Goal: Task Accomplishment & Management: Manage account settings

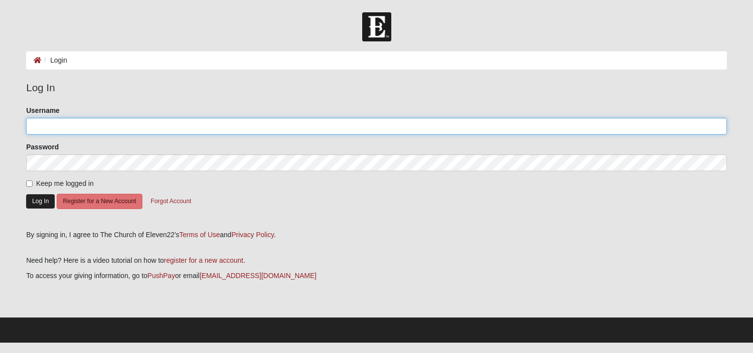
type input "[EMAIL_ADDRESS][DOMAIN_NAME]"
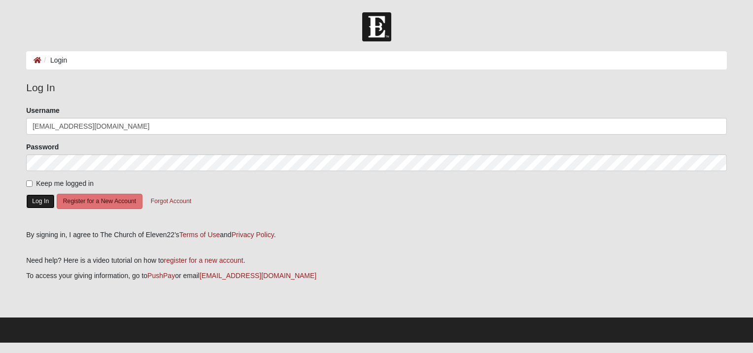
click at [39, 205] on button "Log In" at bounding box center [40, 201] width 29 height 14
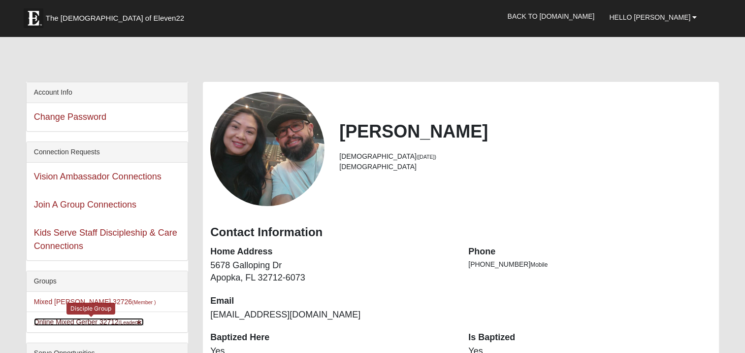
click at [69, 319] on link "Online Mixed Gerber 32712 (Leader )" at bounding box center [89, 322] width 110 height 8
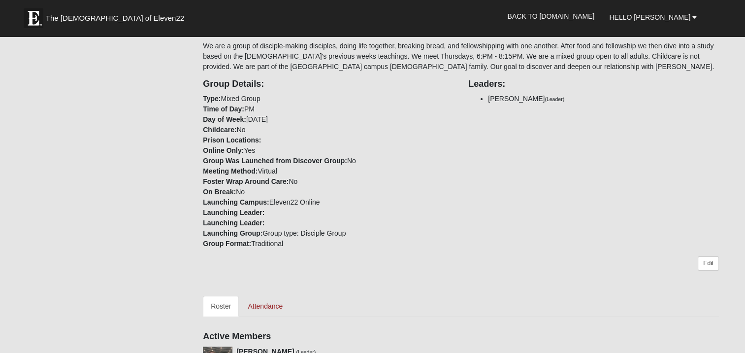
scroll to position [164, 0]
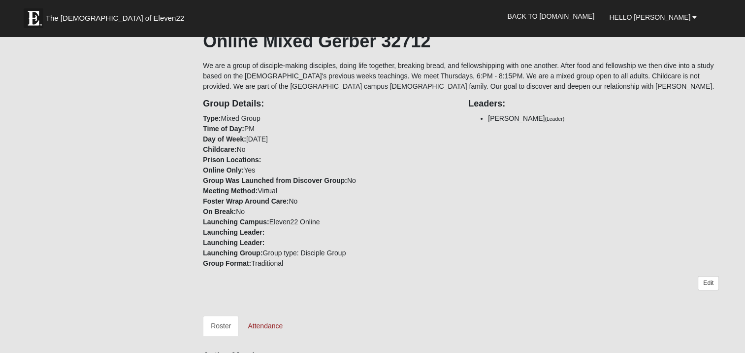
click at [743, 122] on form "The Church of Eleven22 Hello Stephen My Account Log Out Back to COE22.com" at bounding box center [372, 277] width 745 height 856
click at [707, 278] on link "Edit" at bounding box center [708, 283] width 21 height 14
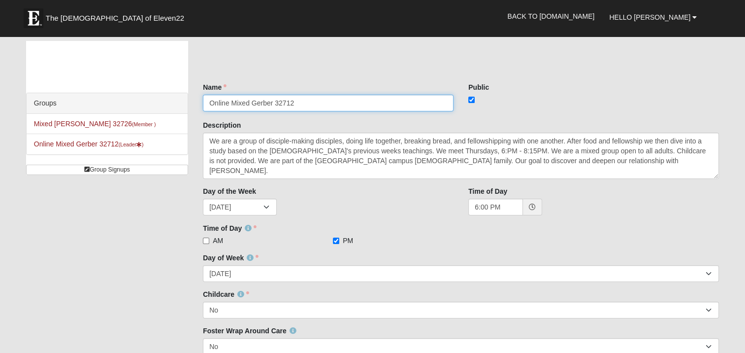
click at [225, 108] on input "Online Mixed Gerber 32712" at bounding box center [328, 103] width 251 height 17
click at [231, 103] on input "Online Mixed Gerber 32712" at bounding box center [328, 103] width 251 height 17
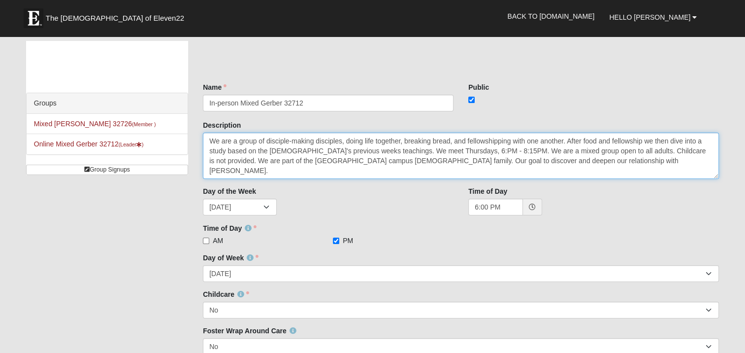
click at [343, 136] on textarea "We are a group of disciple-making disciples, doing life together, breaking brea…" at bounding box center [461, 156] width 516 height 46
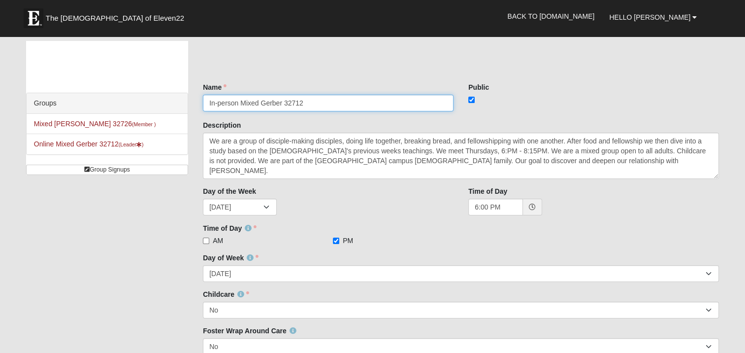
click at [240, 100] on input "In-person Mixed Gerber 32712" at bounding box center [328, 103] width 251 height 17
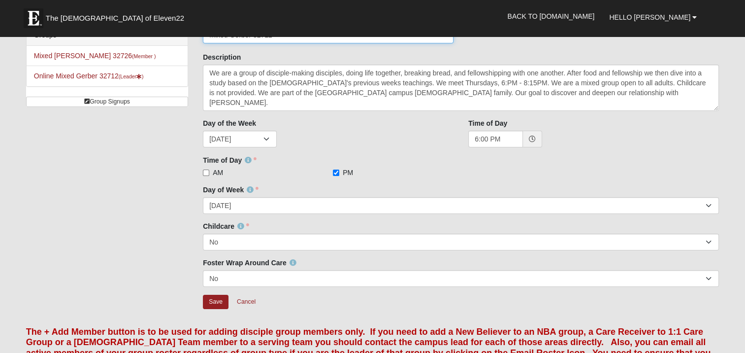
scroll to position [68, 0]
type input "Mixed Gerber 32712"
click at [217, 297] on input "Save" at bounding box center [216, 301] width 26 height 14
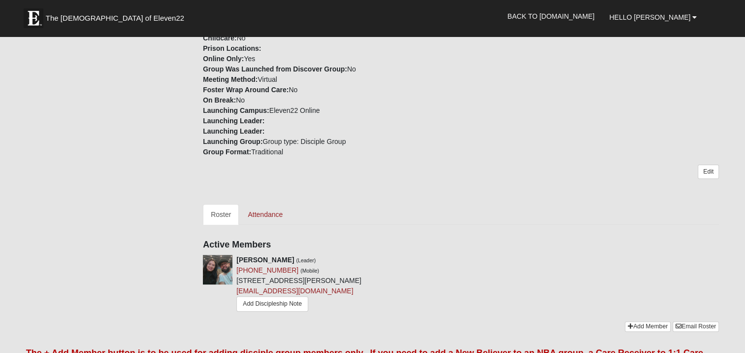
scroll to position [276, 0]
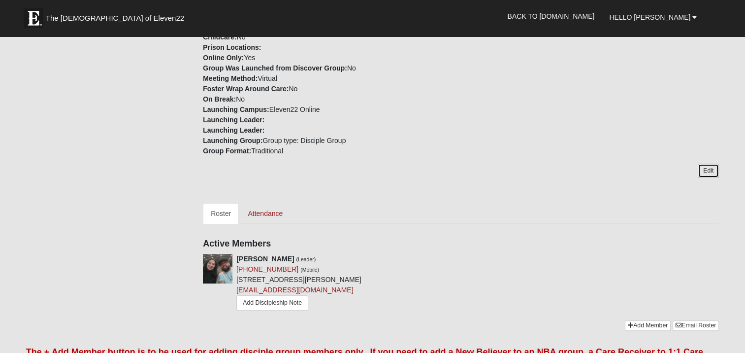
click at [707, 172] on link "Edit" at bounding box center [708, 171] width 21 height 14
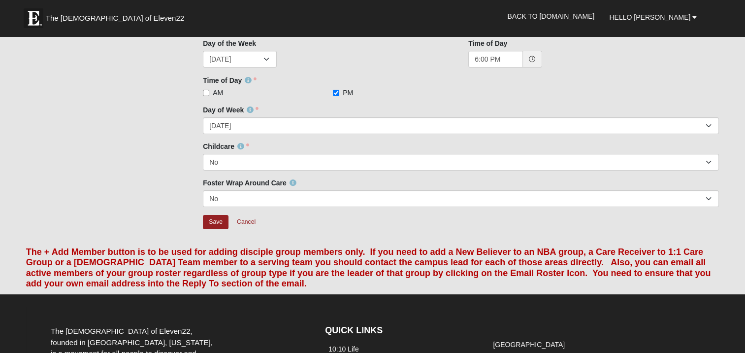
scroll to position [138, 0]
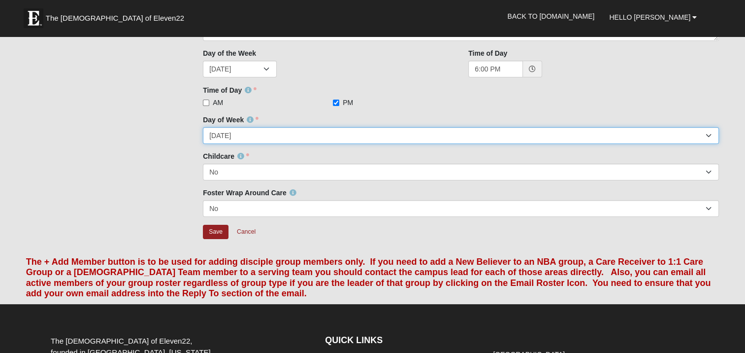
click at [708, 136] on select "Sunday Monday Tuesday Wednesday Thursday Friday Saturday" at bounding box center [461, 135] width 516 height 17
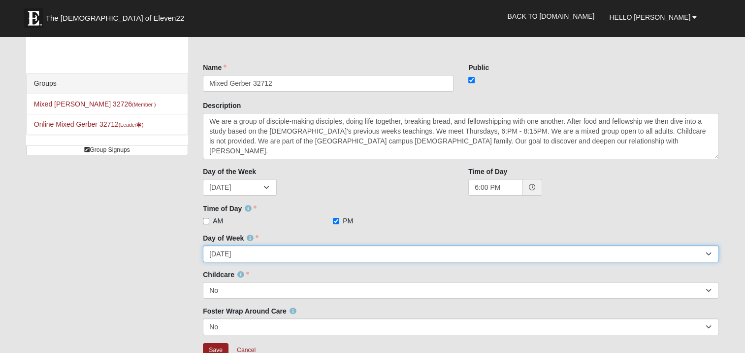
scroll to position [0, 0]
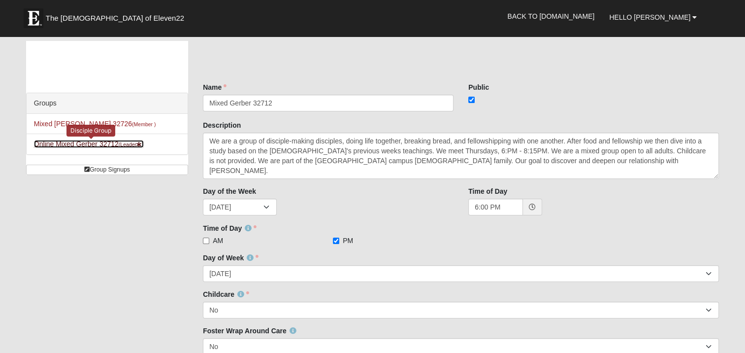
click at [123, 142] on small "(Leader )" at bounding box center [131, 144] width 25 height 6
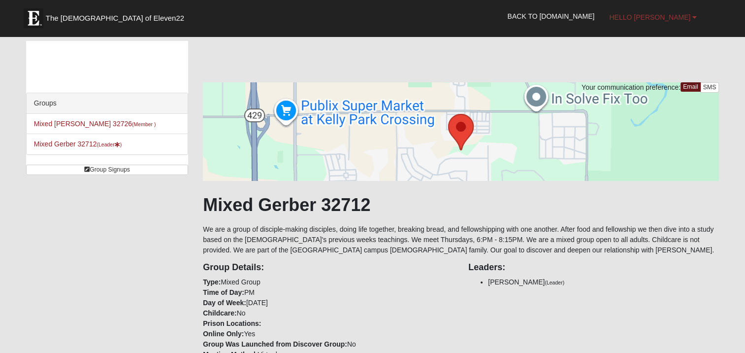
click at [692, 20] on link "Hello [PERSON_NAME]" at bounding box center [653, 17] width 102 height 25
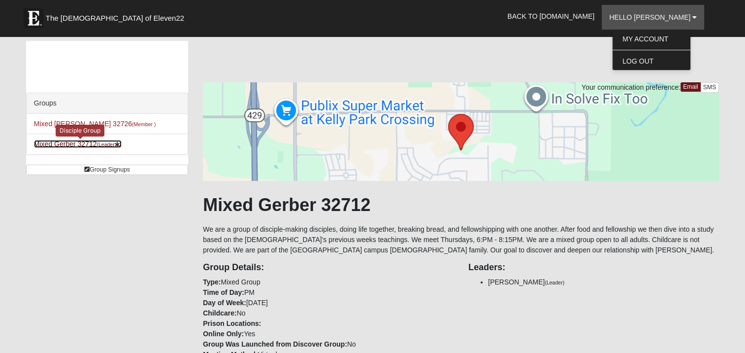
click at [81, 142] on link "Mixed Gerber 32712 (Leader )" at bounding box center [78, 144] width 88 height 8
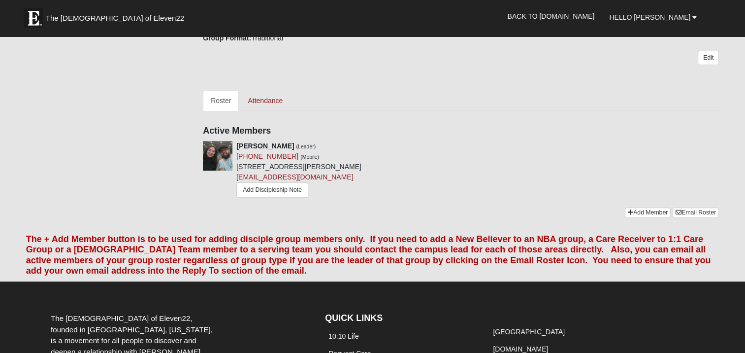
scroll to position [388, 0]
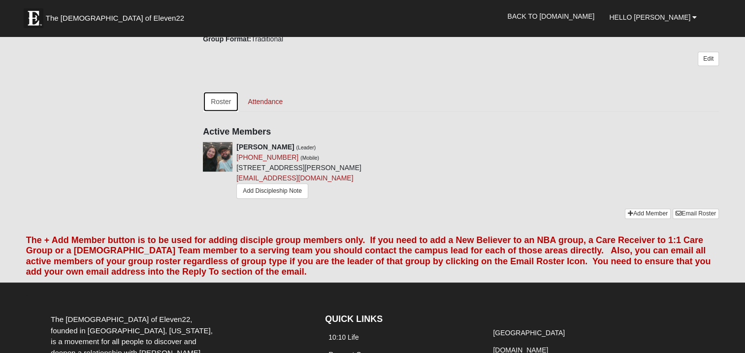
click at [221, 99] on link "Roster" at bounding box center [221, 101] width 36 height 21
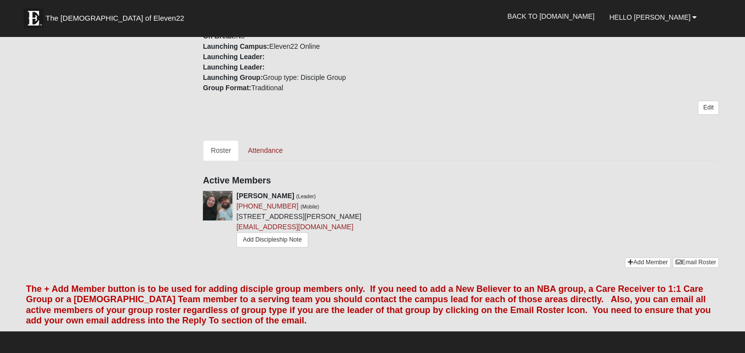
scroll to position [338, 0]
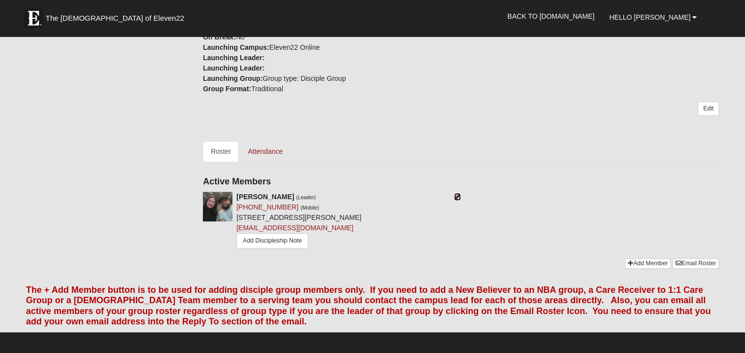
click at [459, 195] on icon at bounding box center [457, 196] width 7 height 7
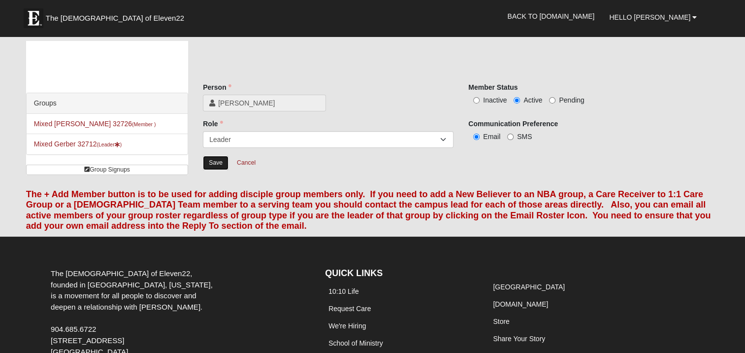
click at [216, 161] on input "Save" at bounding box center [216, 163] width 26 height 14
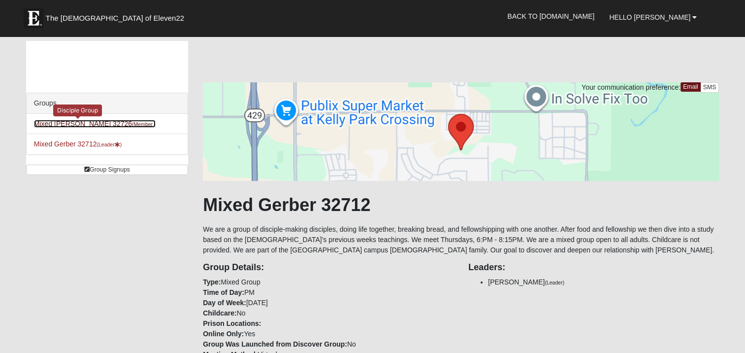
click at [56, 122] on link "Mixed Ferree 32726 (Member )" at bounding box center [95, 124] width 122 height 8
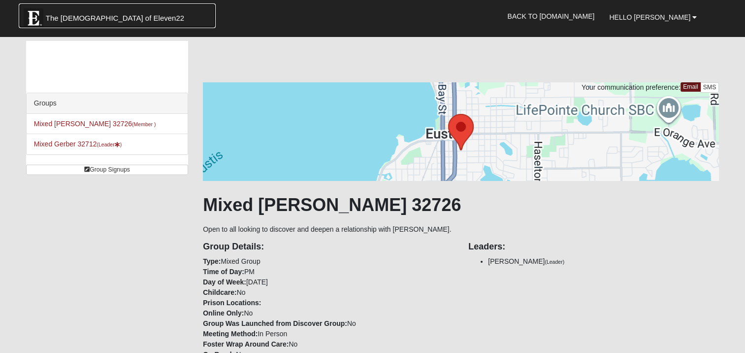
click at [78, 21] on span "The Church of Eleven22" at bounding box center [115, 18] width 138 height 10
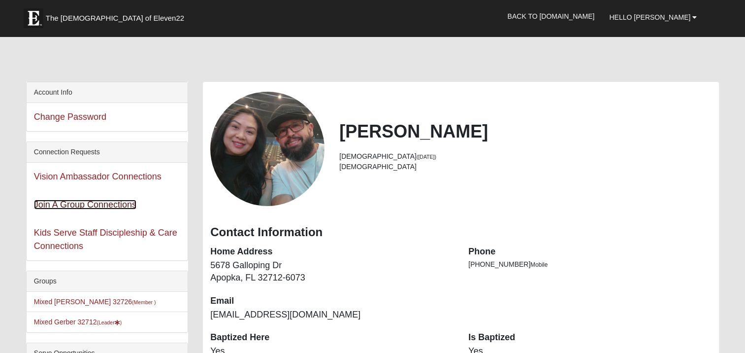
click at [75, 205] on link "Join A Group Connections" at bounding box center [85, 204] width 102 height 10
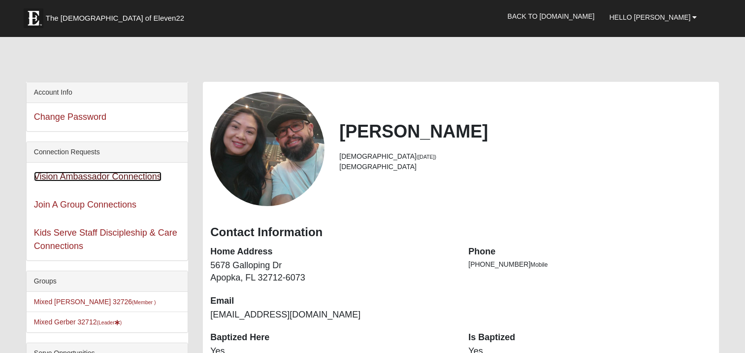
click at [92, 171] on link "Vision Ambassador Connections" at bounding box center [98, 176] width 128 height 10
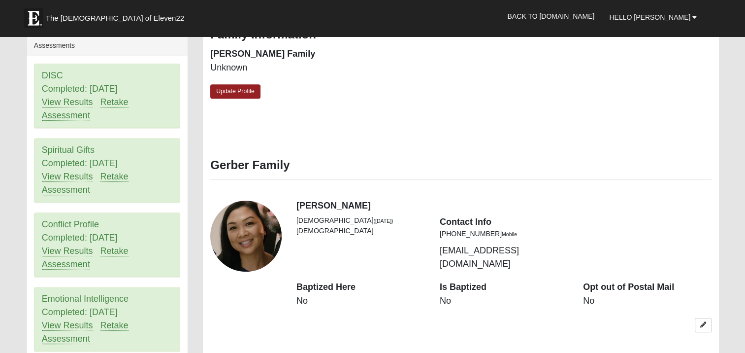
scroll to position [387, 0]
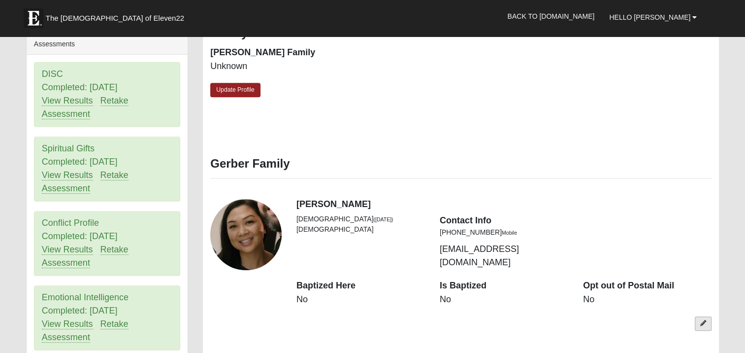
click at [703, 320] on icon at bounding box center [703, 323] width 6 height 6
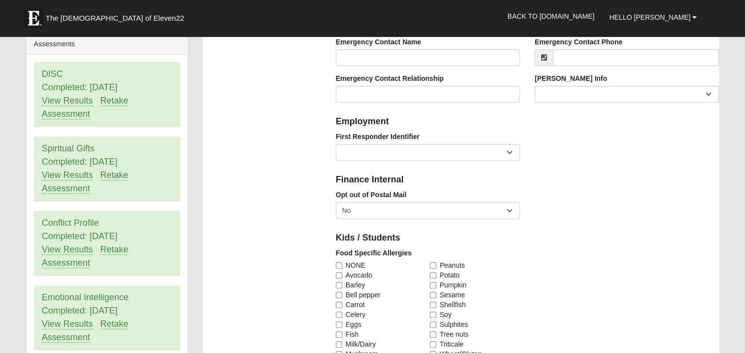
click at [703, 310] on div "Food Specific Allergies NONE Avocado [GEOGRAPHIC_DATA] Bell pepper Carrot Celer…" at bounding box center [528, 312] width 398 height 128
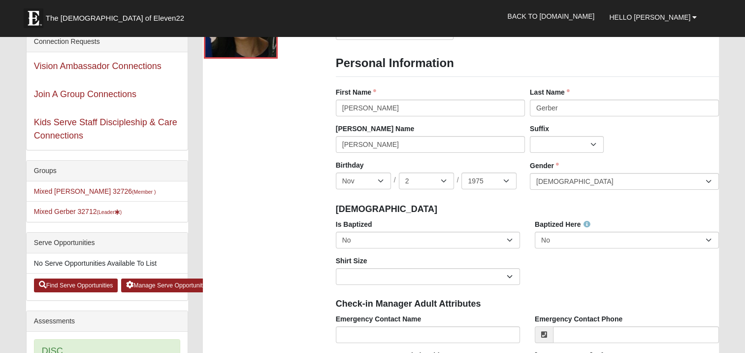
scroll to position [133, 0]
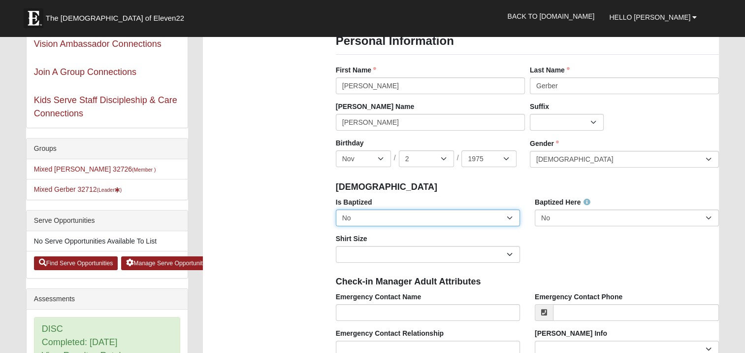
click at [511, 218] on select "No Yes" at bounding box center [428, 217] width 184 height 17
select select "True"
click at [336, 209] on select "No Yes" at bounding box center [428, 217] width 184 height 17
click at [534, 253] on div "Is Baptized No Yes Baptized Here No Yes Shirt Size Adult Small Adult Medium Adu…" at bounding box center [528, 233] width 398 height 73
drag, startPoint x: 534, startPoint y: 253, endPoint x: 511, endPoint y: 253, distance: 22.7
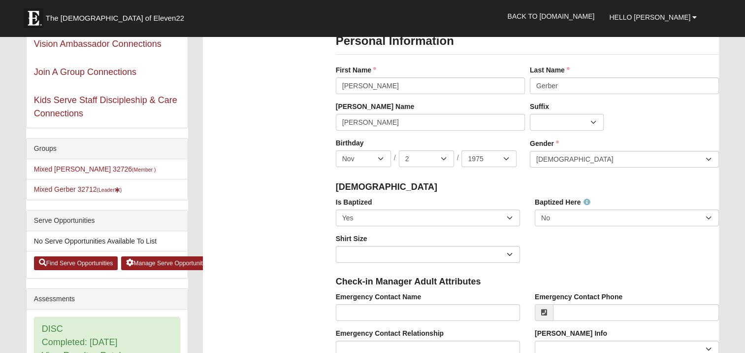
click at [511, 253] on div "Is Baptized No Yes Baptized Here No Yes Shirt Size Adult Small Adult Medium Adu…" at bounding box center [528, 233] width 398 height 73
click at [511, 253] on select "Adult Small Adult Medium Adult Large Adult XL Adult XXL Adult 3XL Adult 4XL You…" at bounding box center [428, 254] width 184 height 17
click at [336, 246] on select "Adult Small Adult Medium Adult Large Adult XL Adult XXL Adult 3XL Adult 4XL You…" at bounding box center [428, 254] width 184 height 17
click at [510, 252] on select "Adult Small Adult Medium Adult Large Adult XL Adult XXL Adult 3XL Adult 4XL You…" at bounding box center [428, 254] width 184 height 17
select select "Adult XXL"
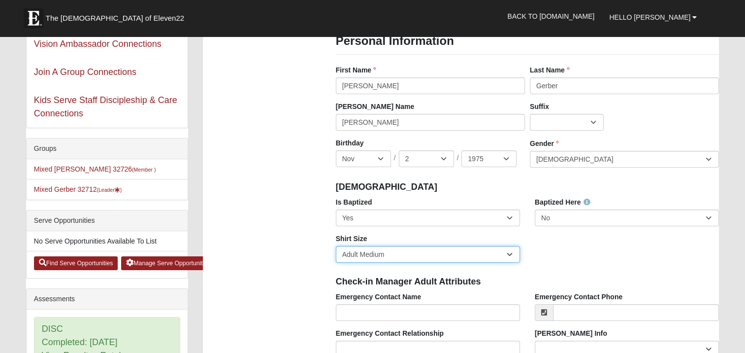
click at [336, 246] on select "Adult Small Adult Medium Adult Large Adult XL Adult XXL Adult 3XL Adult 4XL You…" at bounding box center [428, 254] width 184 height 17
click at [593, 276] on h4 "Check-in Manager Adult Attributes" at bounding box center [528, 281] width 384 height 11
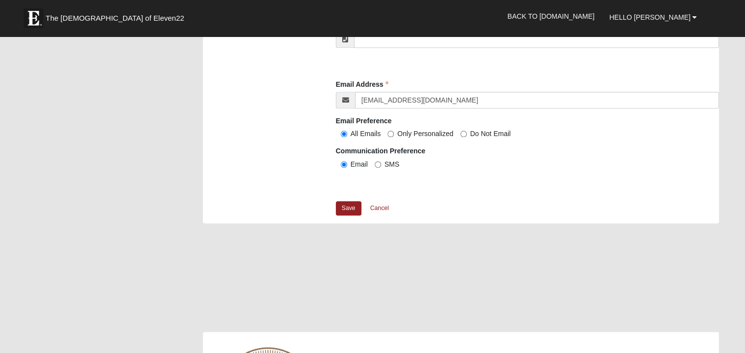
scroll to position [995, 0]
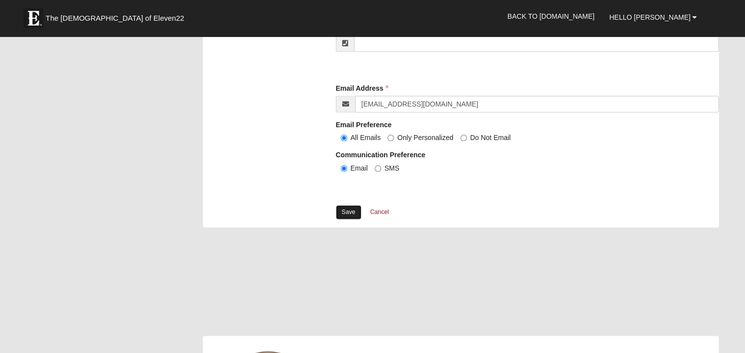
click at [351, 209] on link "Save" at bounding box center [349, 212] width 26 height 14
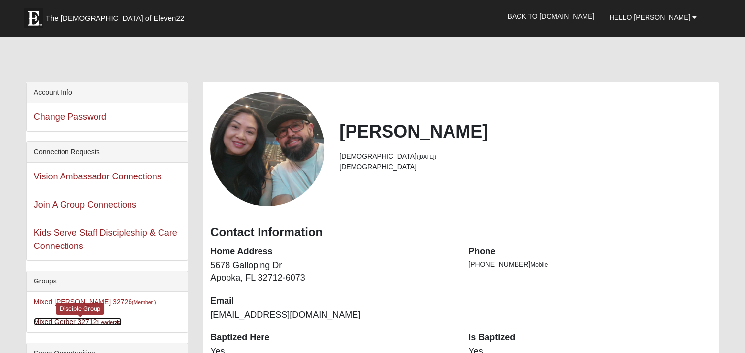
click at [68, 320] on link "Mixed Gerber 32712 (Leader )" at bounding box center [78, 322] width 88 height 8
